Goal: Book appointment/travel/reservation

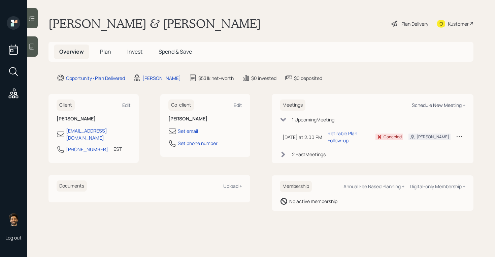
click at [428, 102] on div "Schedule New Meeting +" at bounding box center [439, 105] width 54 height 6
select select "f14b762f-c7c2-4b89-9227-8fa891345eea"
